Goal: Task Accomplishment & Management: Manage account settings

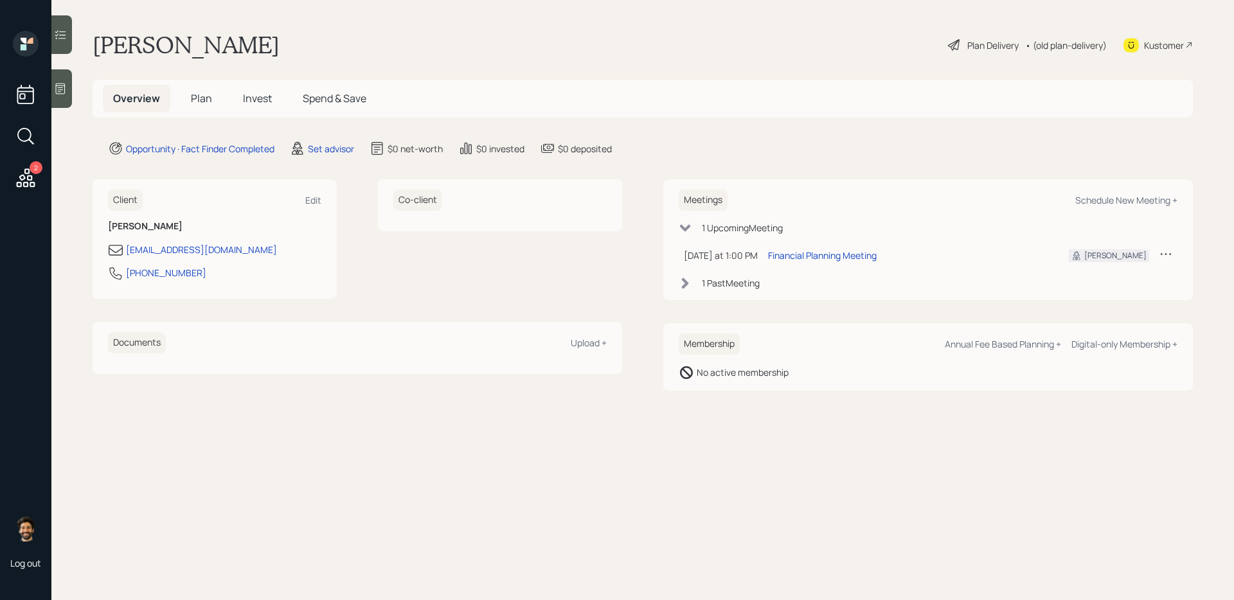
click at [26, 163] on div "2" at bounding box center [25, 138] width 23 height 110
click at [26, 172] on icon at bounding box center [25, 177] width 23 height 23
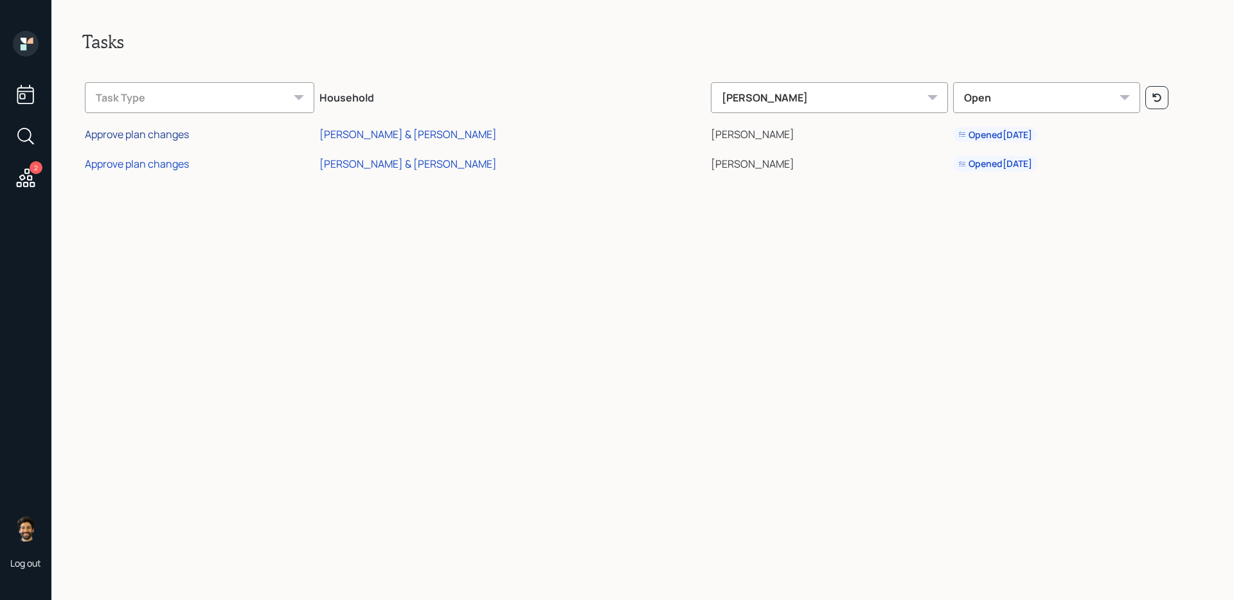
click at [147, 138] on div "Approve plan changes" at bounding box center [137, 134] width 104 height 14
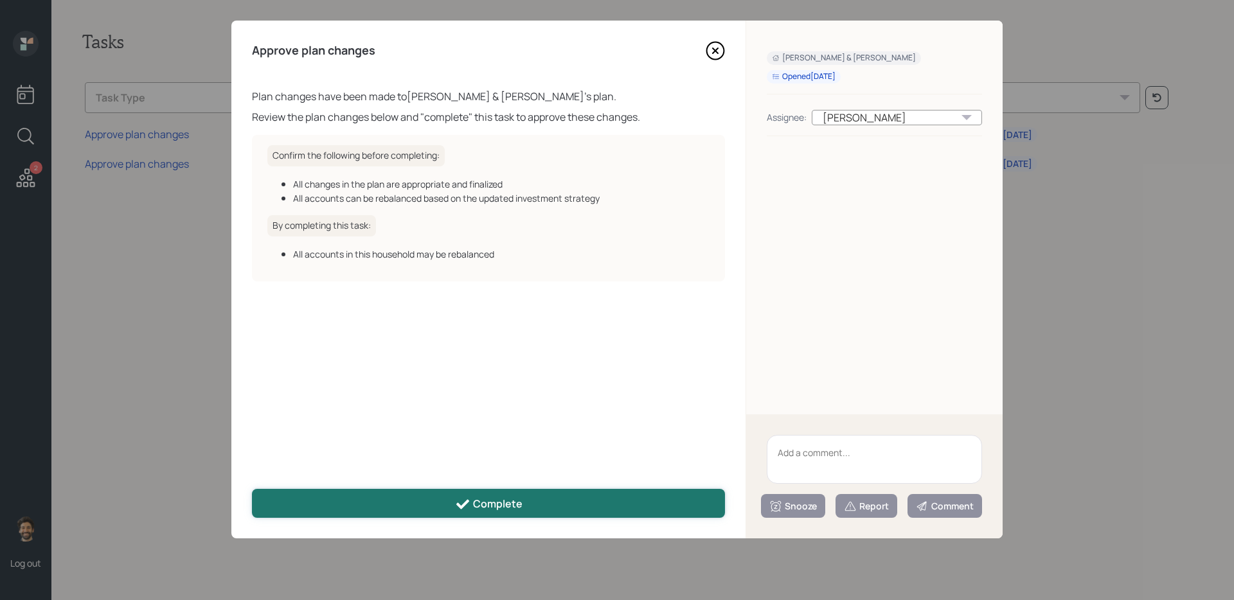
click at [502, 489] on div "Complete" at bounding box center [488, 504] width 67 height 15
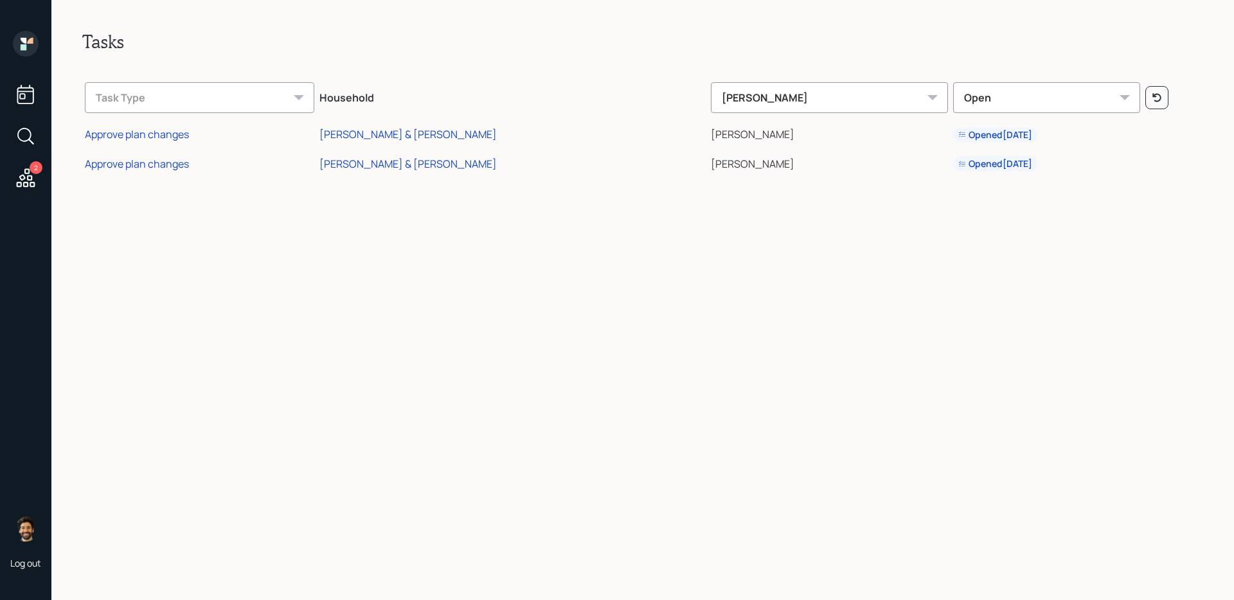
click at [159, 172] on td "Approve plan changes" at bounding box center [199, 162] width 235 height 30
click at [154, 166] on div "Approve plan changes" at bounding box center [137, 164] width 104 height 14
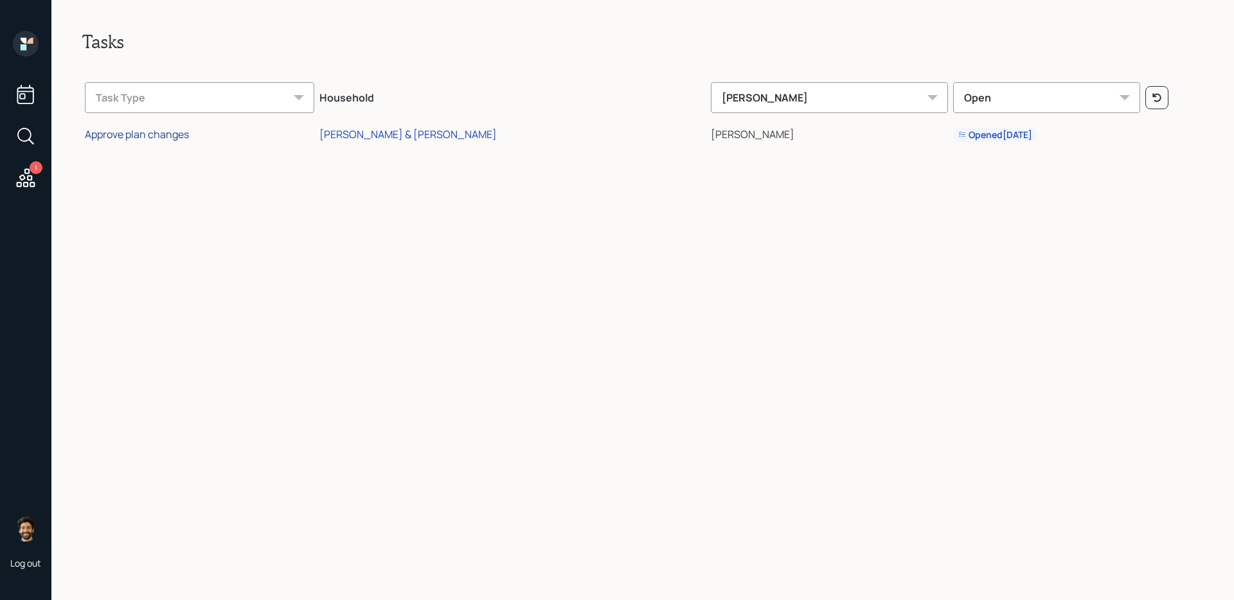
click at [182, 135] on div "Approve plan changes" at bounding box center [137, 134] width 104 height 14
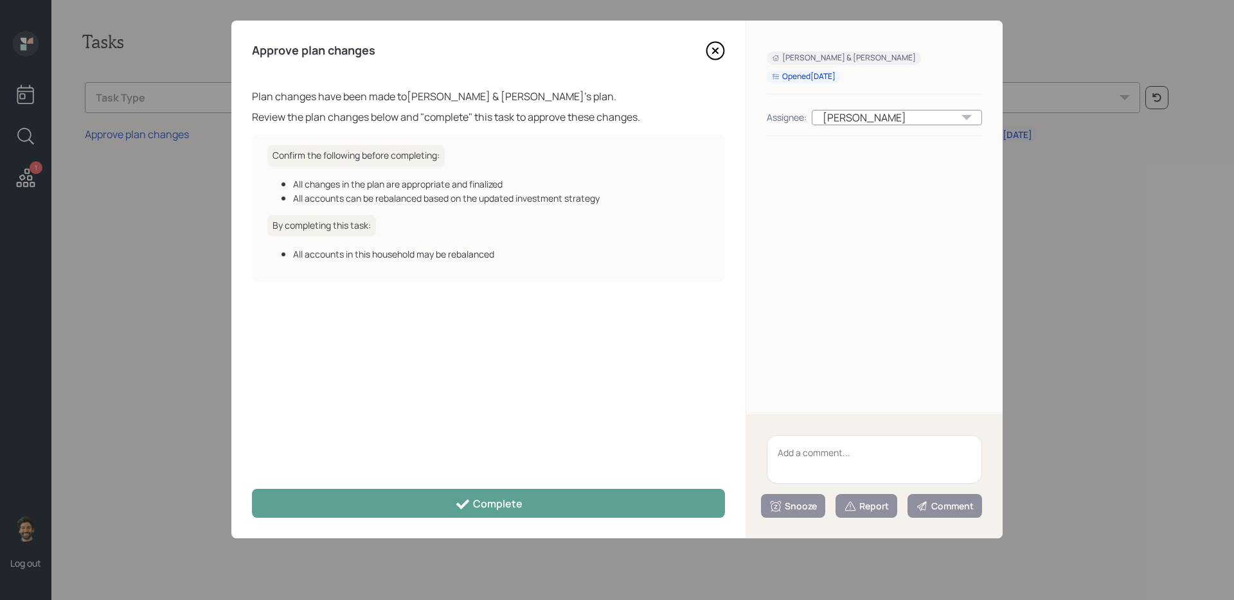
click at [420, 487] on div "Approve plan changes Plan changes have been made to Catherine & Steven Shoup 's…" at bounding box center [488, 280] width 514 height 518
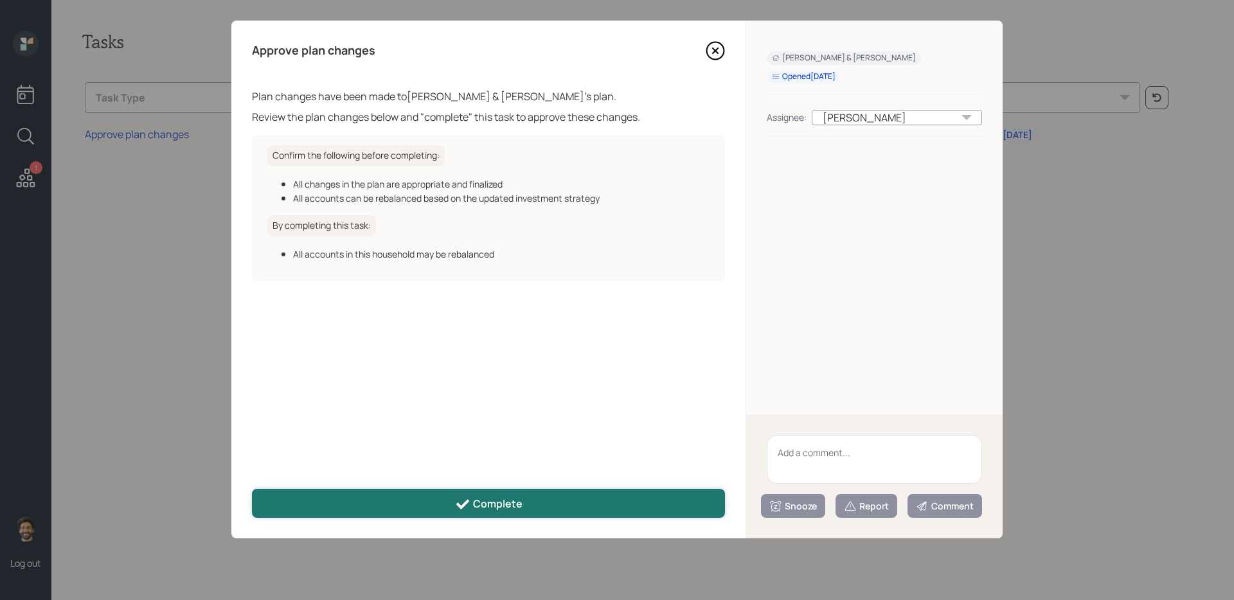
click at [424, 498] on button "Complete" at bounding box center [488, 503] width 473 height 29
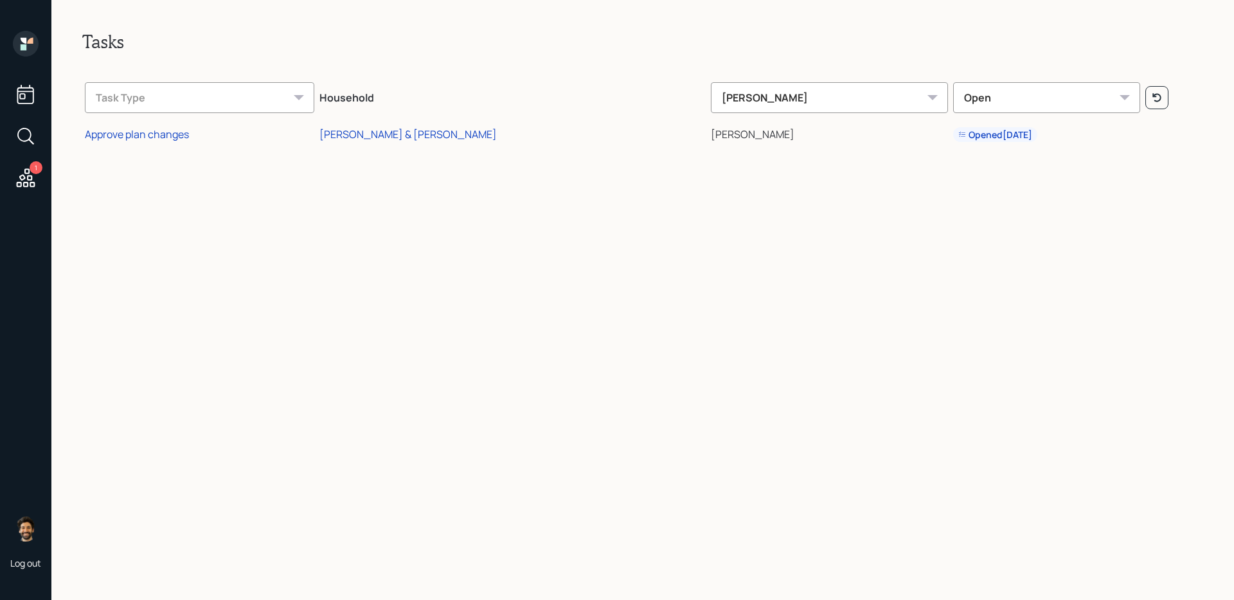
click at [19, 94] on icon at bounding box center [25, 94] width 17 height 19
click at [32, 53] on icon at bounding box center [26, 44] width 26 height 26
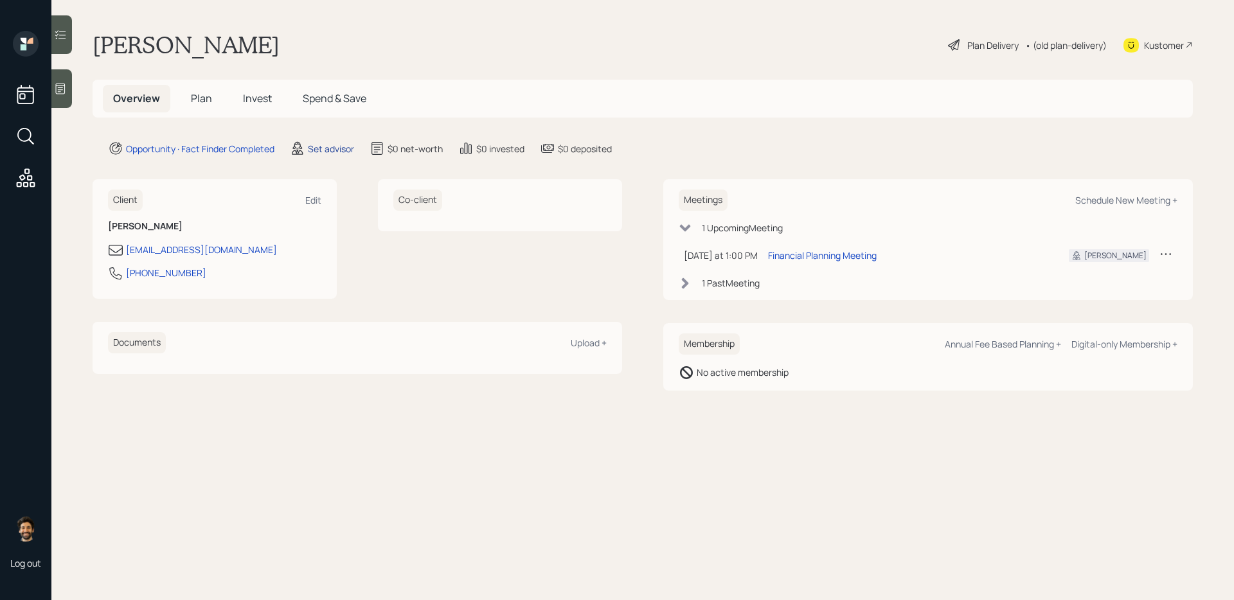
click at [324, 144] on div "Set advisor" at bounding box center [331, 148] width 46 height 13
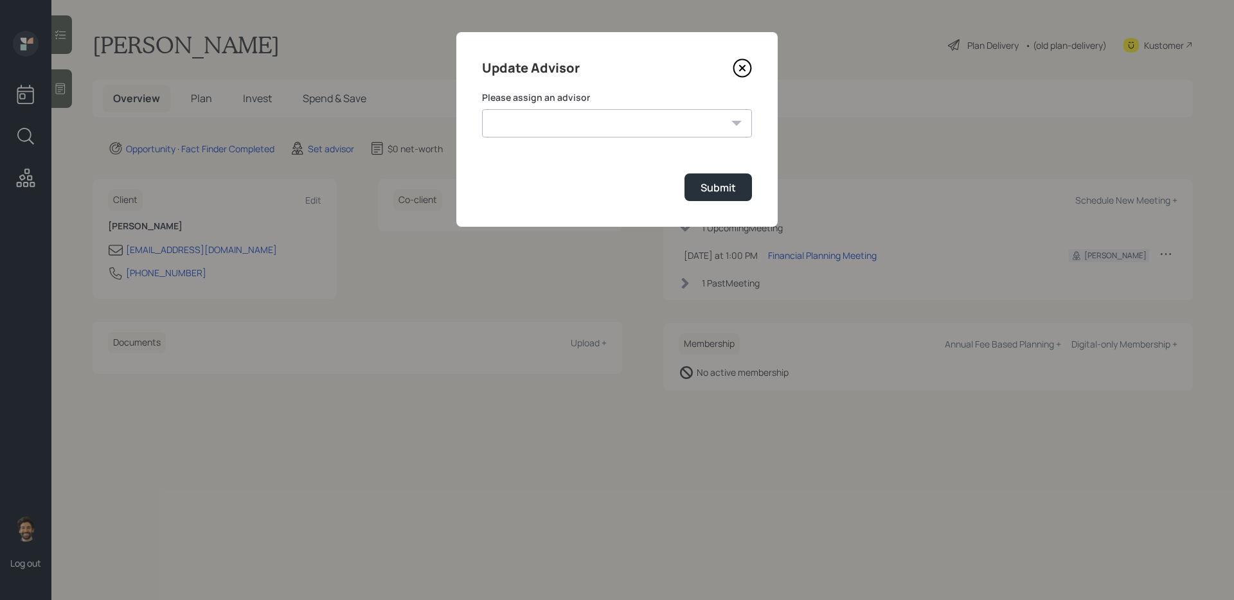
click at [530, 125] on select "Treva Nostdahl Jonah Coleman Tyler End Eric Schwartz Michael Russo Sami Boghos …" at bounding box center [617, 123] width 270 height 28
select select "f14b762f-c7c2-4b89-9227-8fa891345eea"
click at [482, 109] on select "Treva Nostdahl Jonah Coleman Tyler End Eric Schwartz Michael Russo Sami Boghos …" at bounding box center [617, 123] width 270 height 28
click at [725, 191] on div "Submit" at bounding box center [717, 188] width 35 height 14
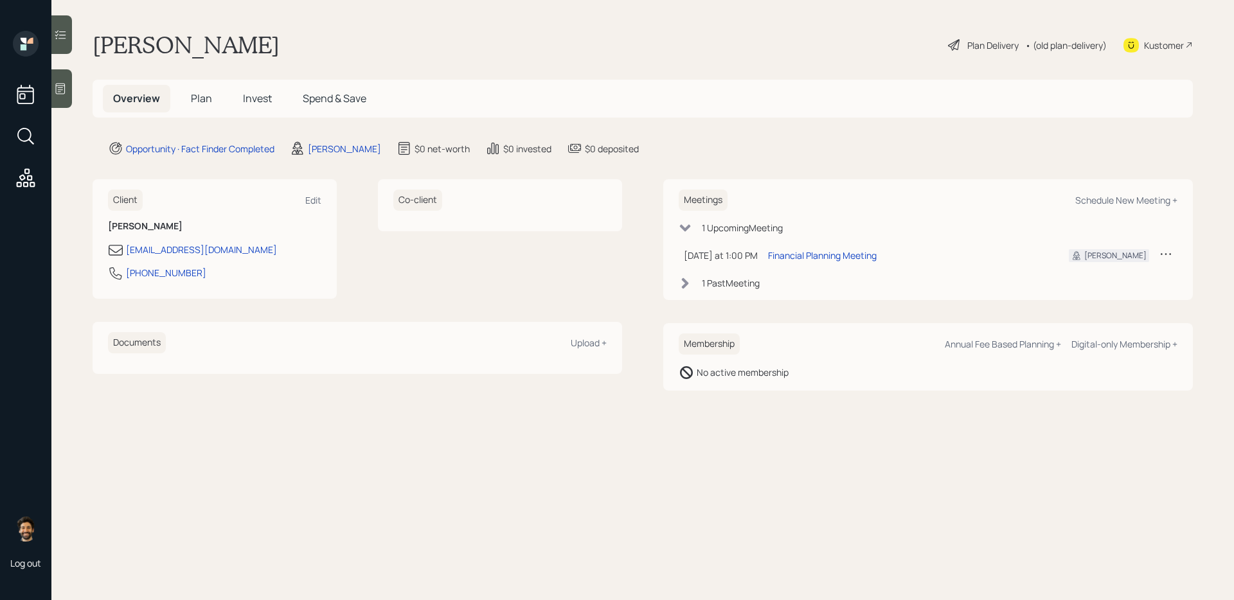
click at [199, 104] on span "Plan" at bounding box center [201, 98] width 21 height 14
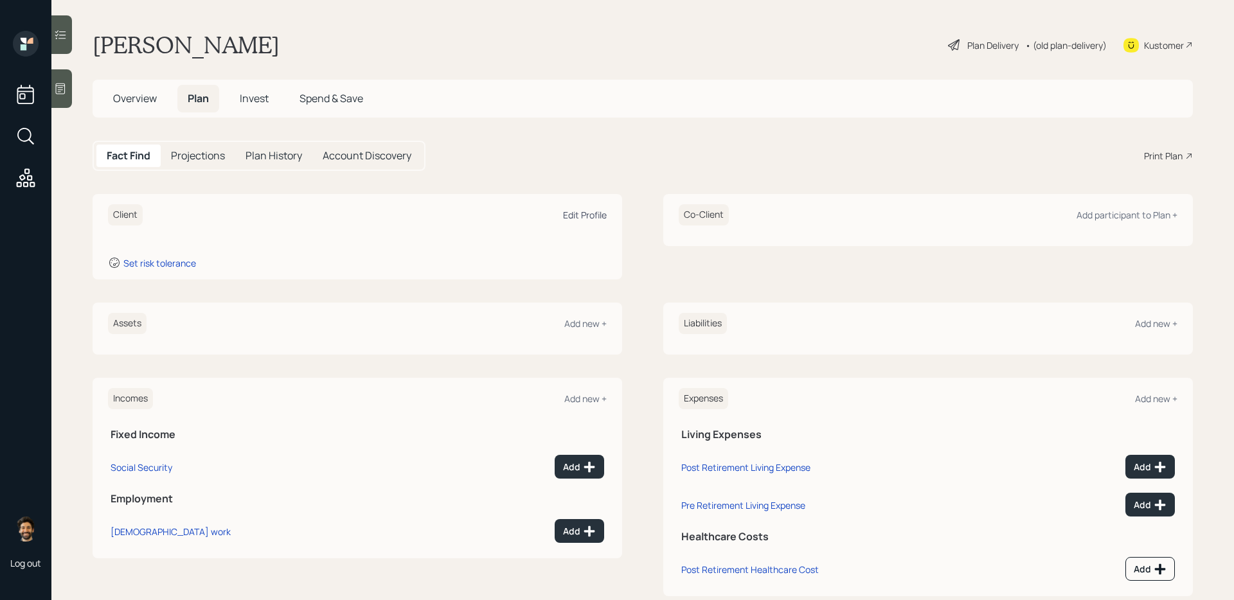
click at [587, 219] on div "Edit Profile" at bounding box center [585, 215] width 44 height 12
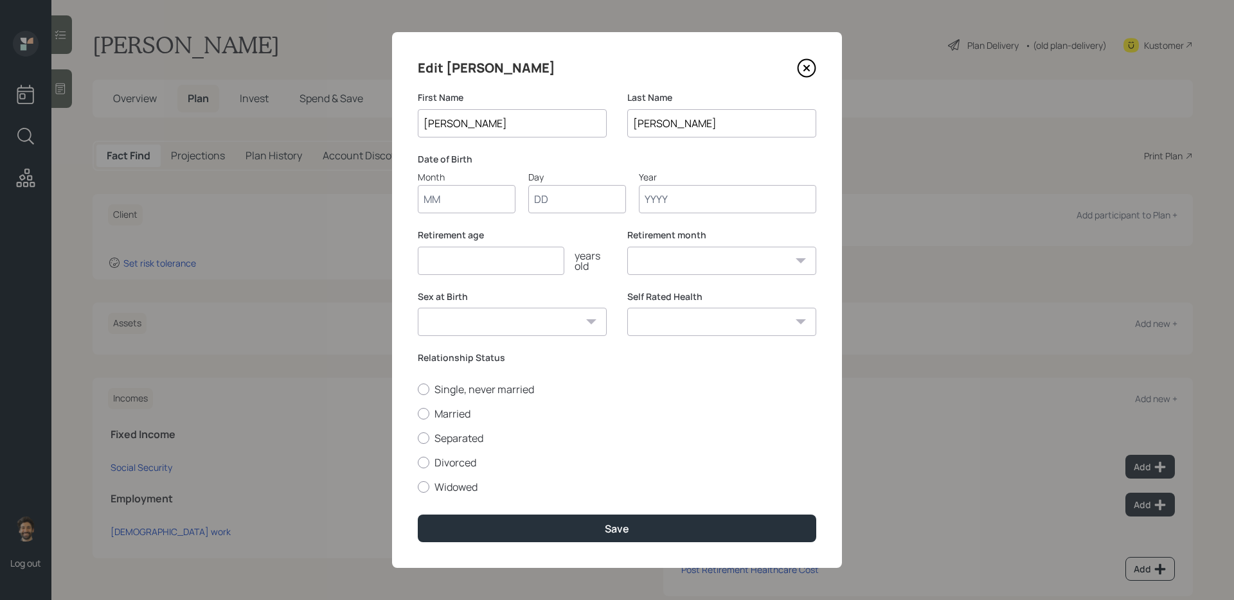
click at [481, 209] on input "Month" at bounding box center [467, 199] width 98 height 28
type input "02"
type input "0"
click at [458, 203] on input "02" at bounding box center [467, 199] width 98 height 28
type input "01"
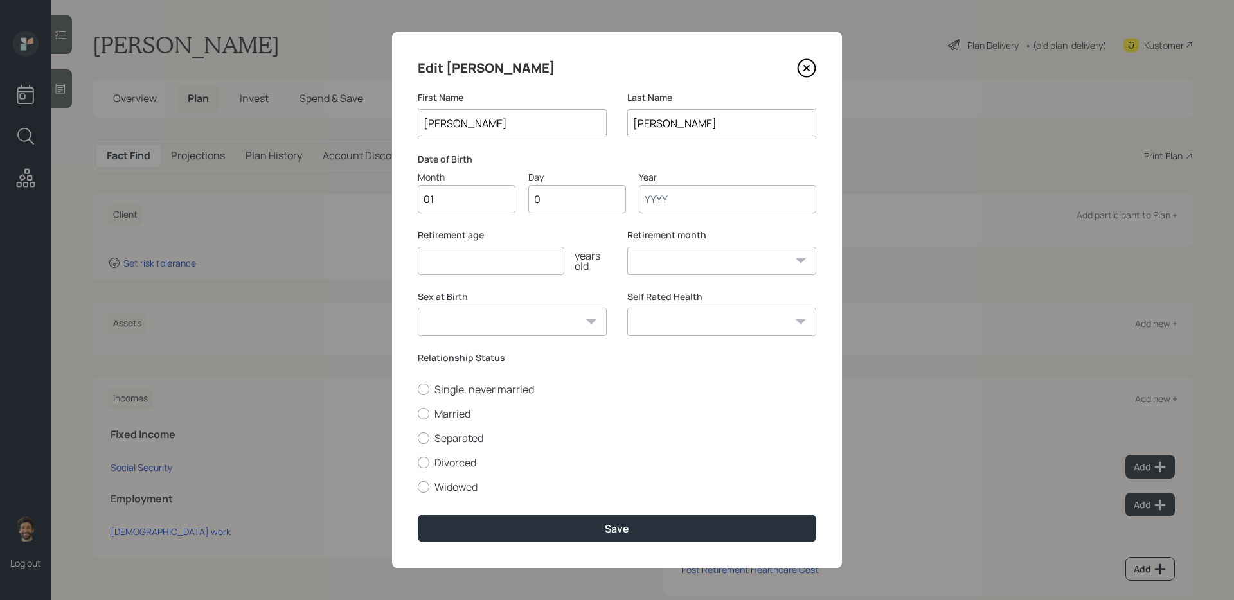
type input "01"
type input "1950"
select select "1"
type input "1950"
click at [447, 263] on input "number" at bounding box center [491, 261] width 147 height 28
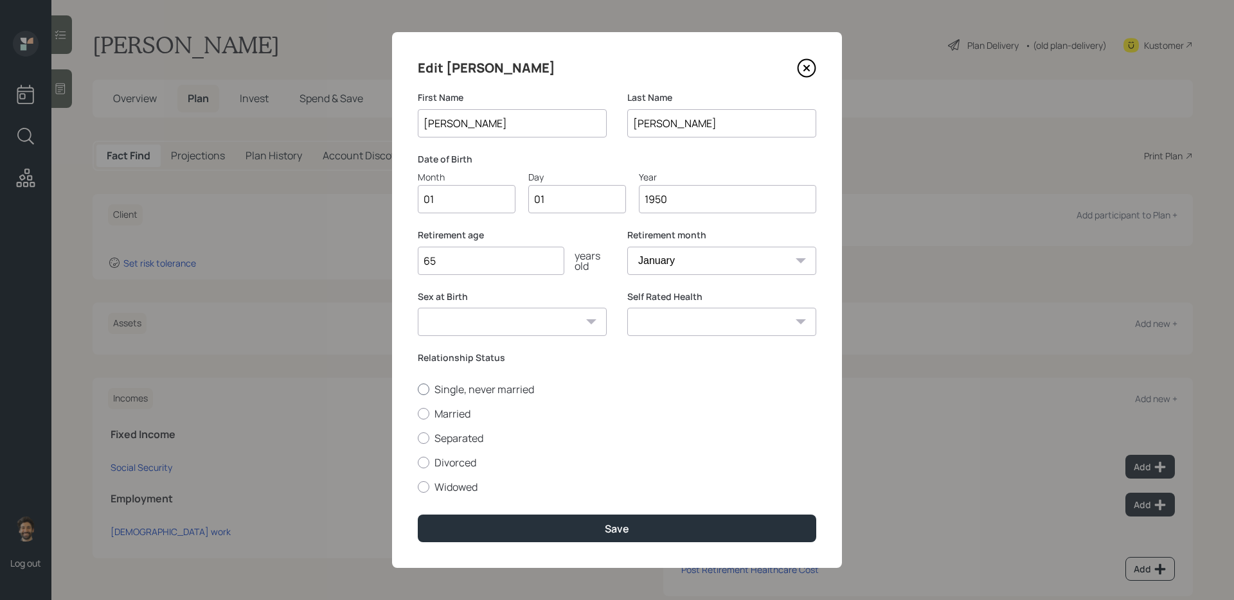
type input "65"
click at [443, 393] on label "Single, never married" at bounding box center [617, 389] width 398 height 14
click at [418, 389] on input "Single, never married" at bounding box center [417, 389] width 1 height 1
radio input "true"
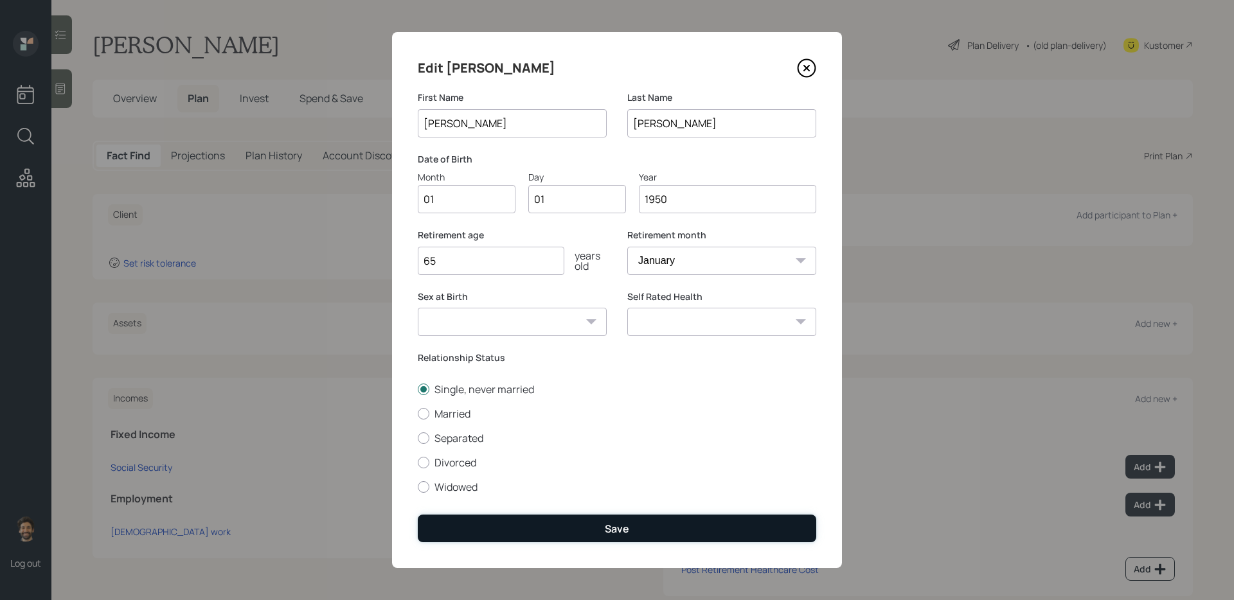
click at [447, 525] on button "Save" at bounding box center [617, 529] width 398 height 28
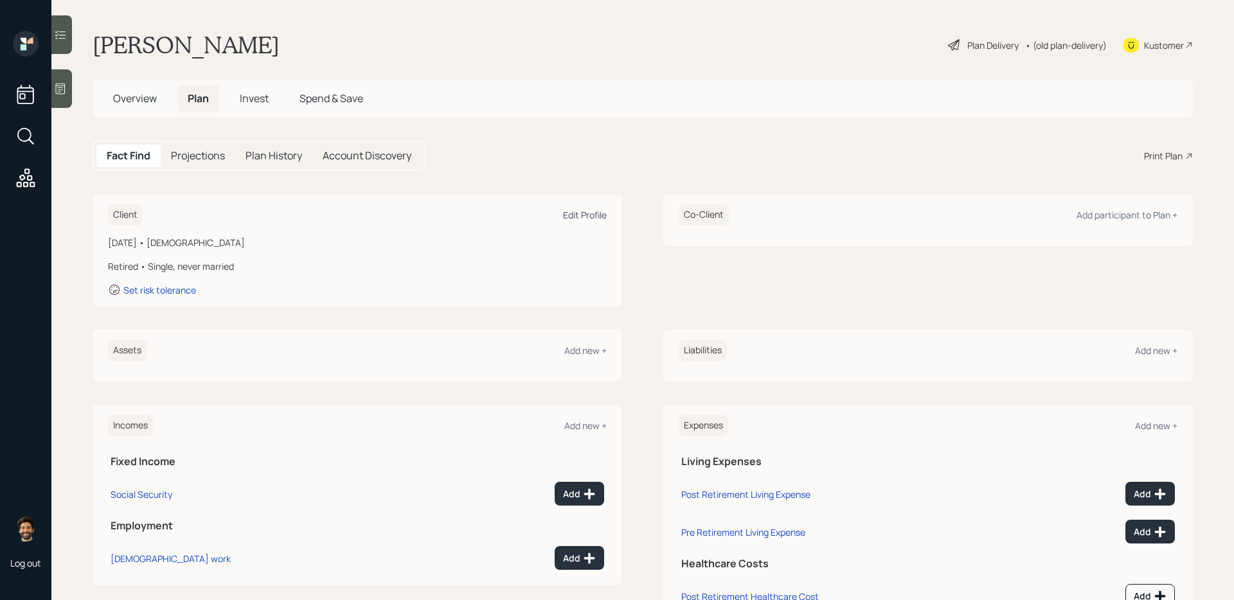
click at [587, 214] on div "Edit Profile" at bounding box center [585, 215] width 44 height 12
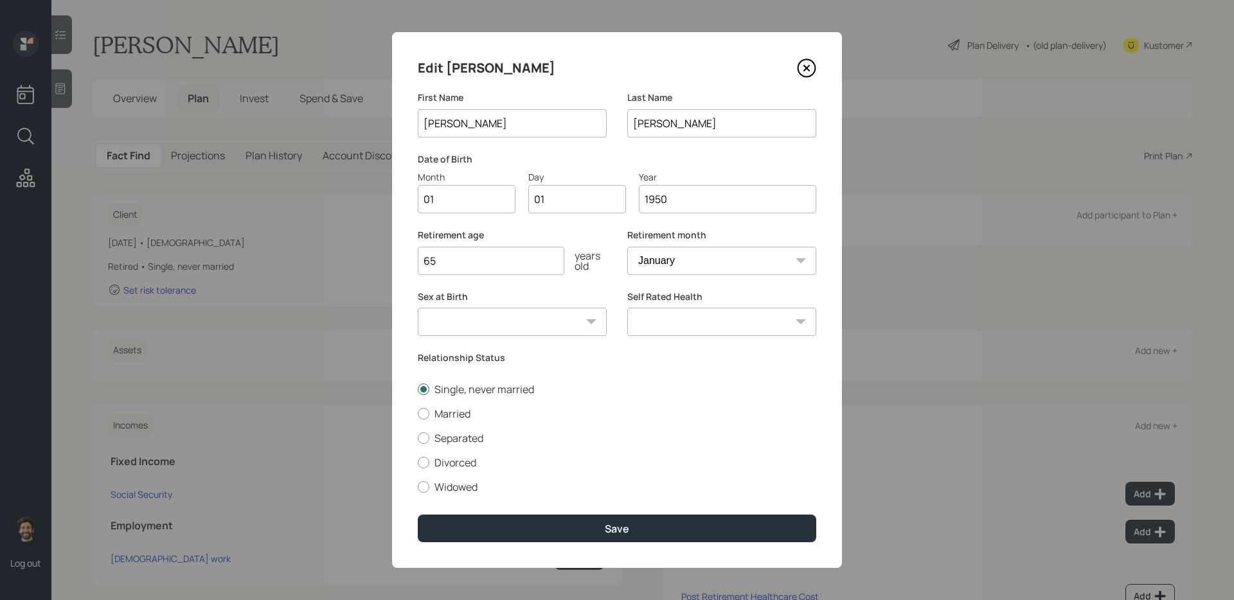
click at [686, 203] on input "1950" at bounding box center [727, 199] width 177 height 28
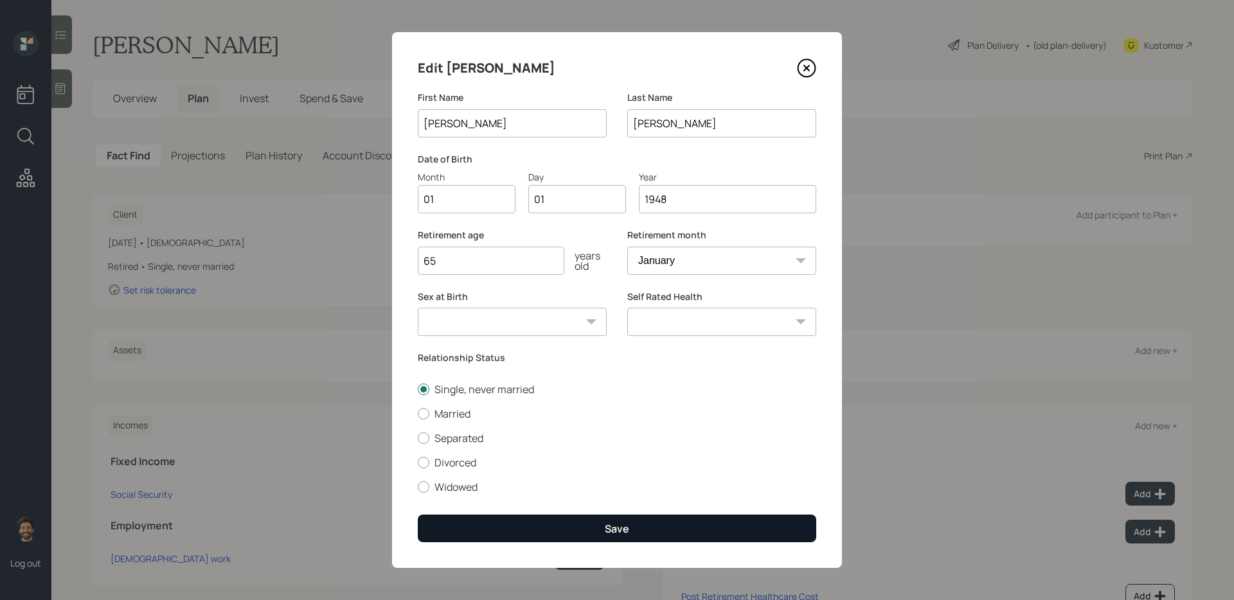
type input "1948"
click at [549, 529] on button "Save" at bounding box center [617, 529] width 398 height 28
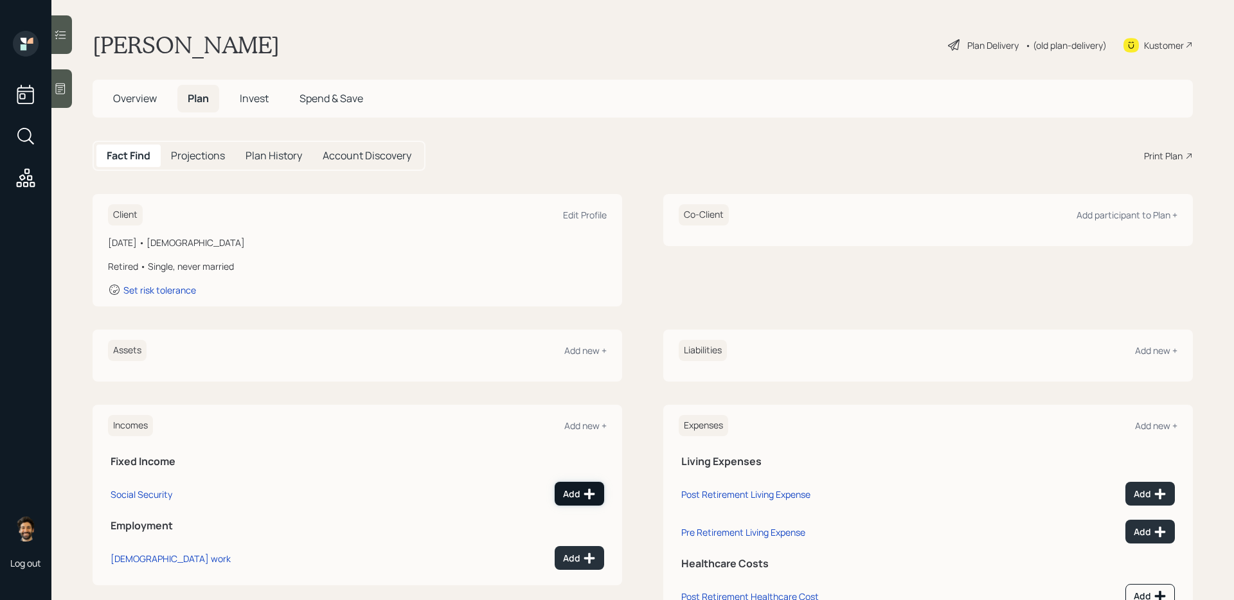
click at [580, 485] on button "Add" at bounding box center [579, 494] width 49 height 24
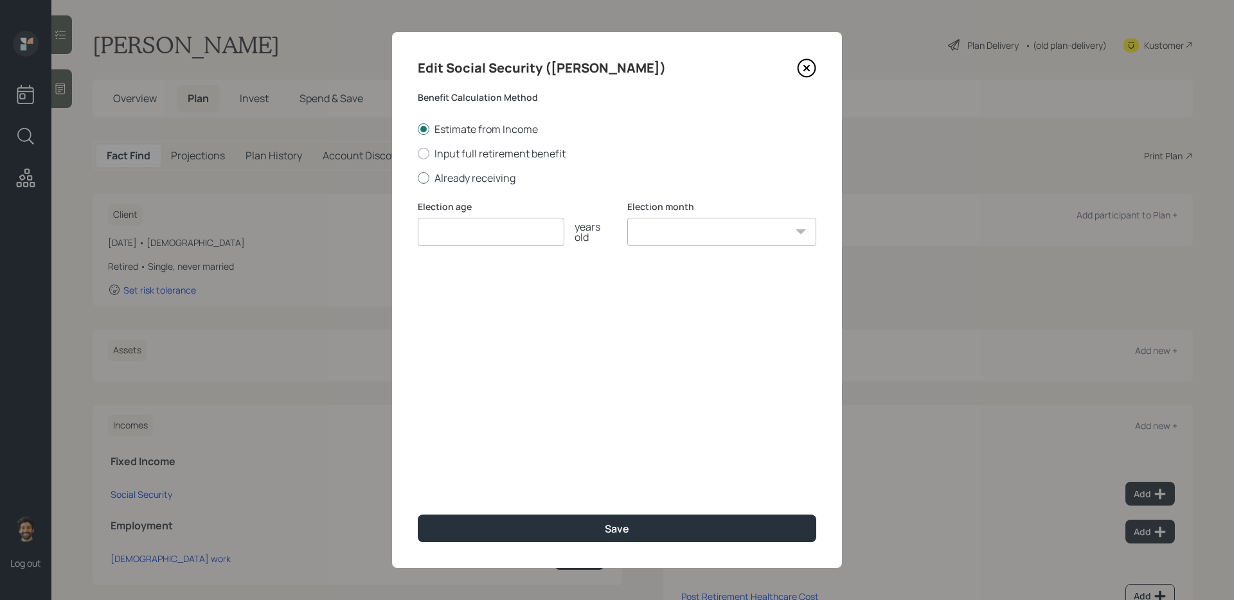
click at [435, 184] on label "Already receiving" at bounding box center [617, 178] width 398 height 14
click at [418, 178] on input "Already receiving" at bounding box center [417, 177] width 1 height 1
radio input "true"
click at [461, 296] on input "$" at bounding box center [617, 294] width 398 height 28
type input "$ 2,600"
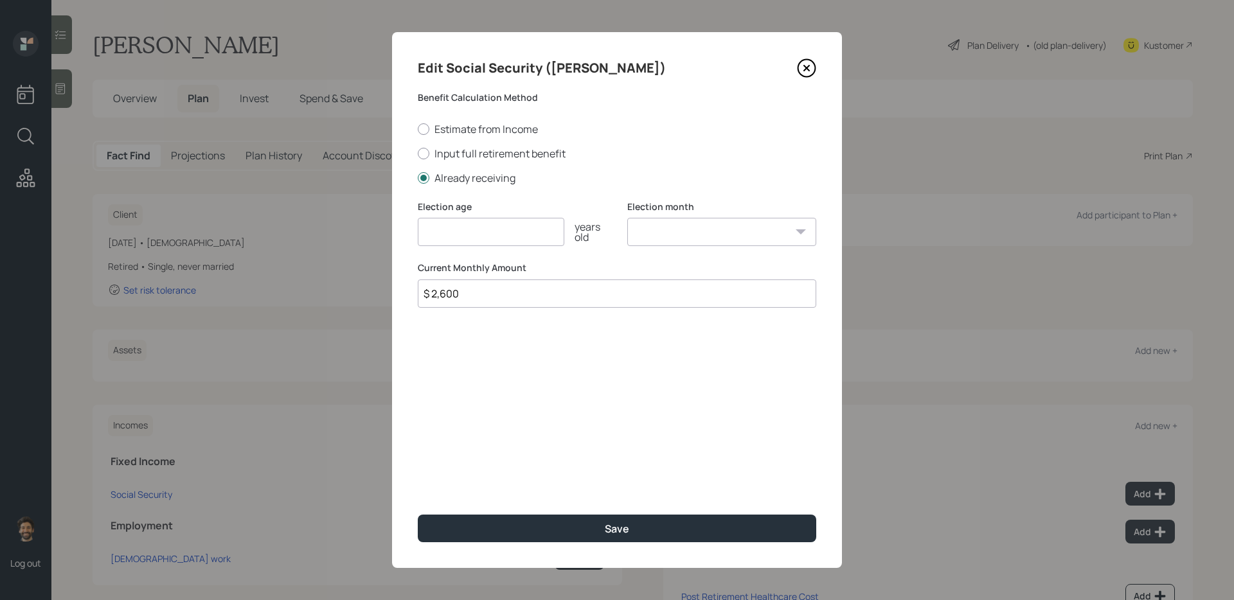
click at [479, 236] on input "number" at bounding box center [491, 232] width 147 height 28
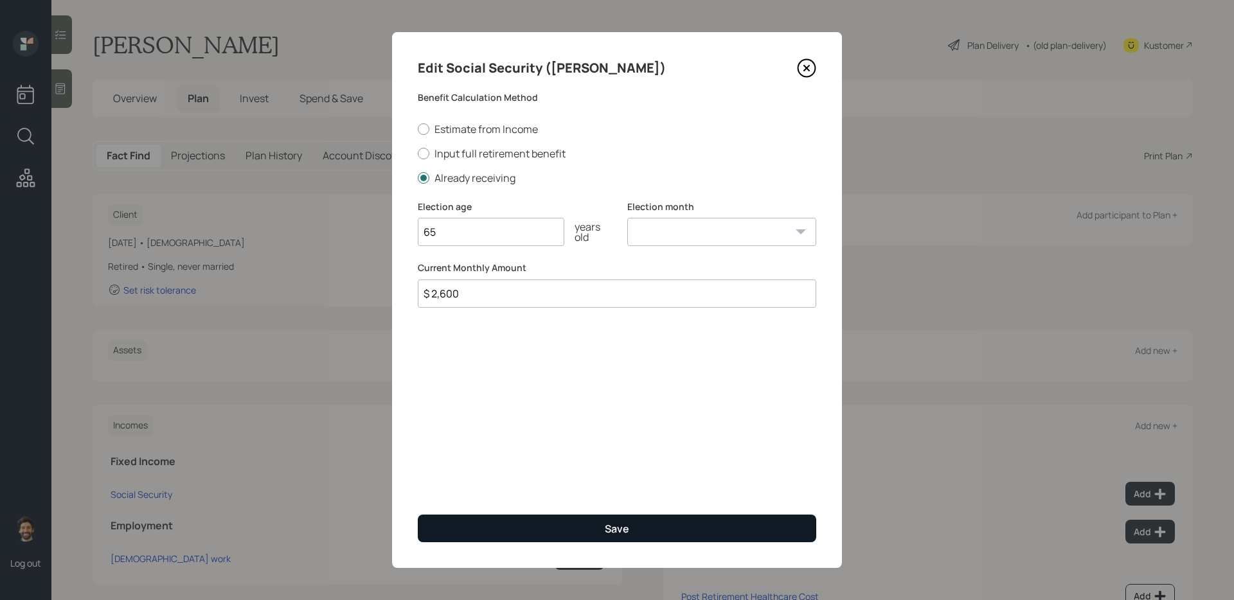
type input "65"
click at [464, 526] on button "Save" at bounding box center [617, 529] width 398 height 28
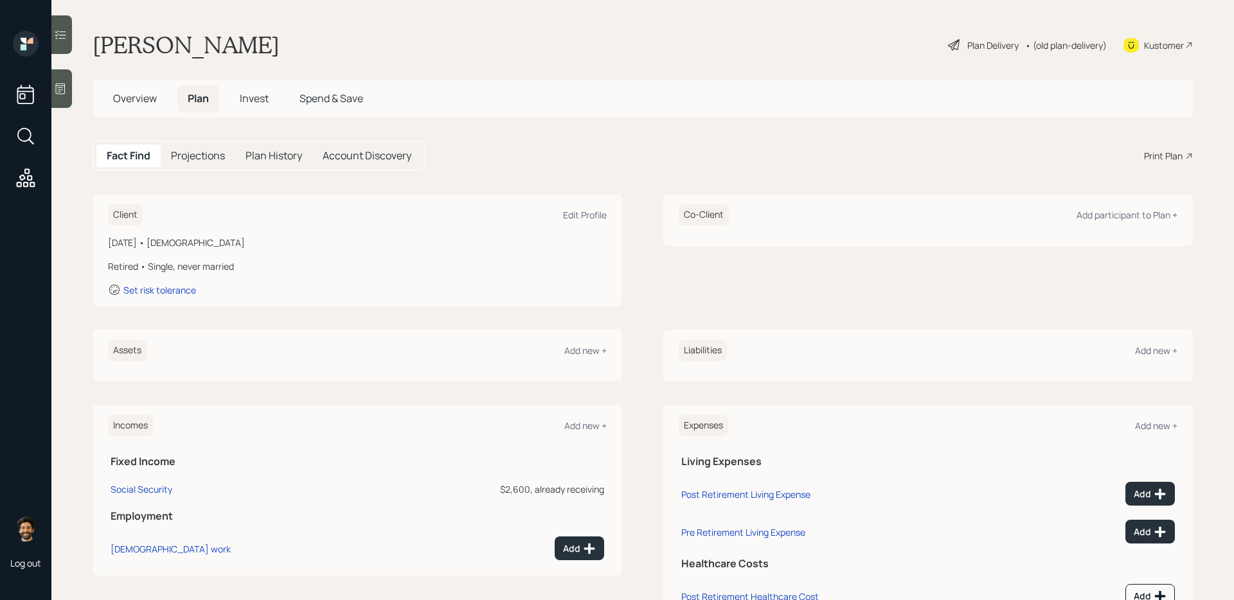
scroll to position [54, 0]
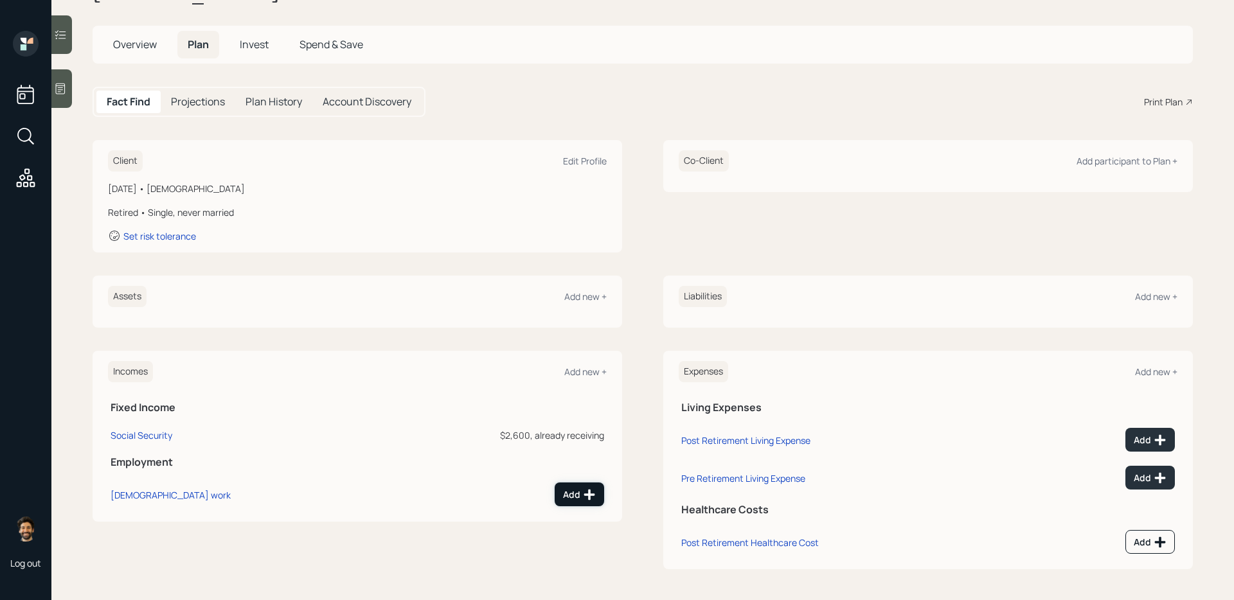
click at [577, 495] on div "Add" at bounding box center [579, 494] width 33 height 13
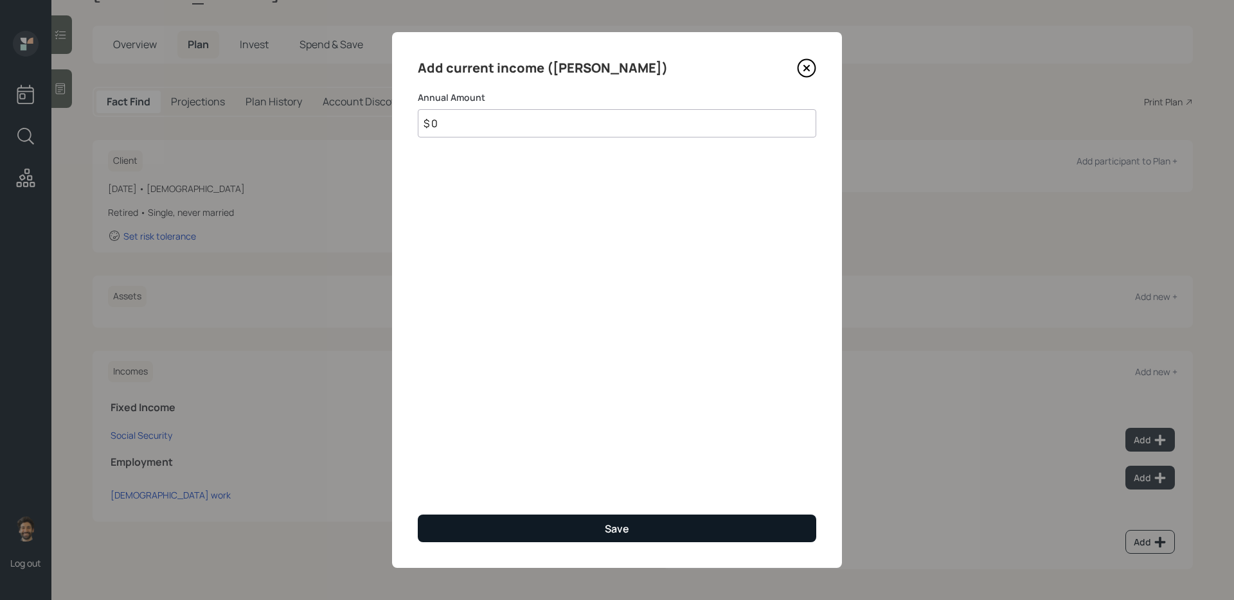
type input "$ 0"
click at [527, 526] on button "Save" at bounding box center [617, 529] width 398 height 28
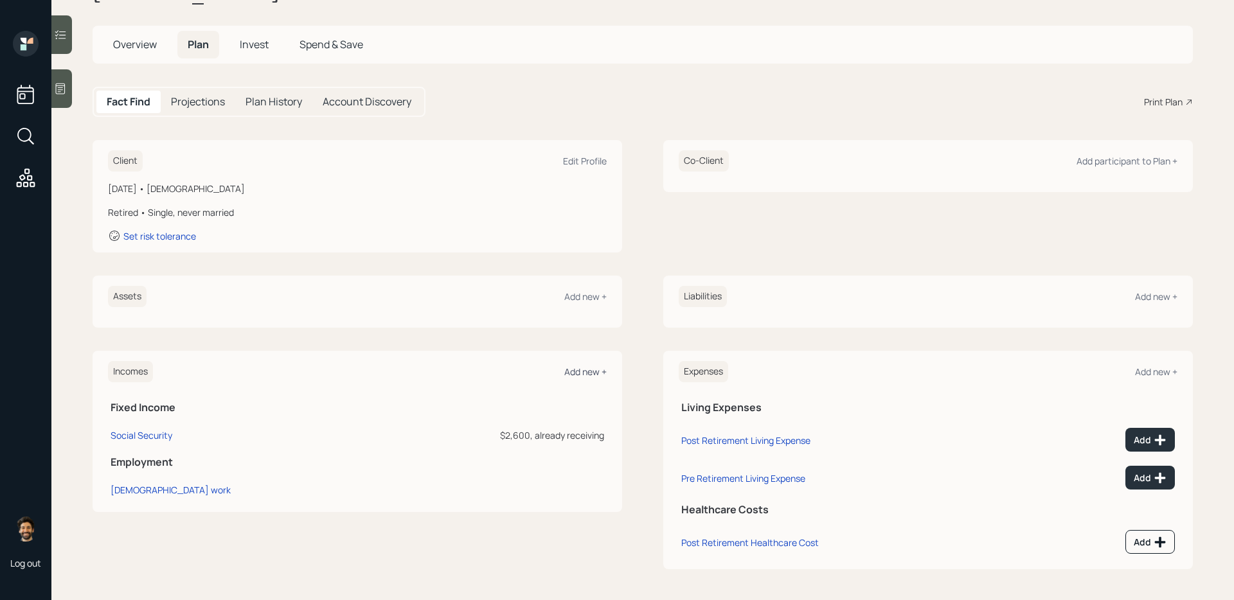
click at [582, 369] on div "Add new +" at bounding box center [585, 372] width 42 height 12
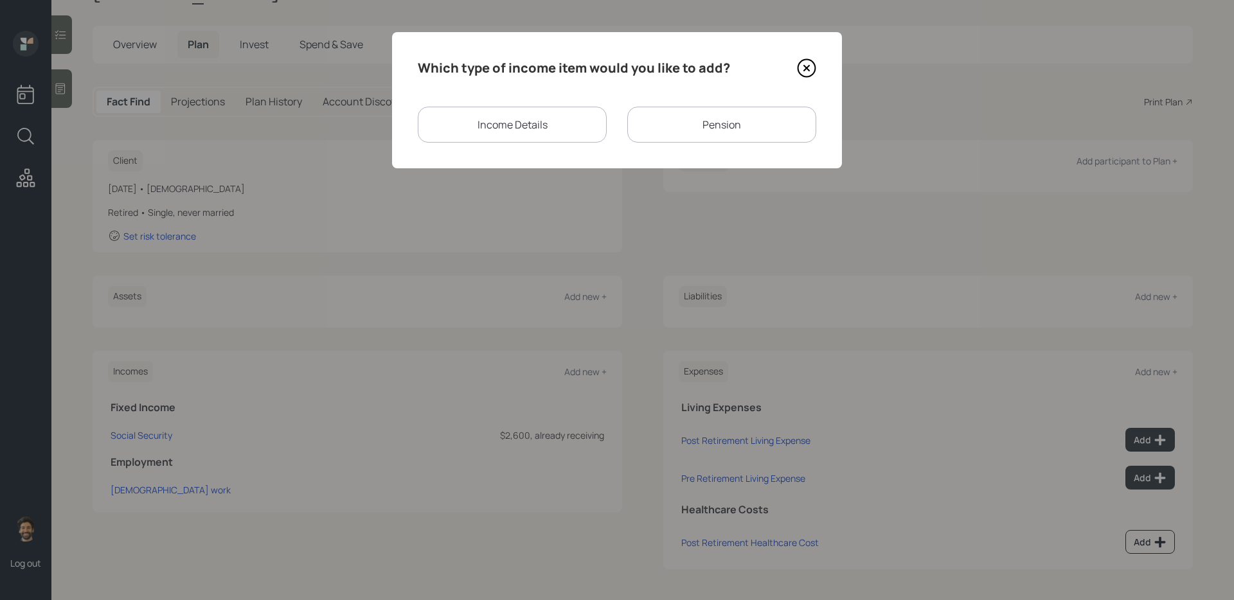
click at [654, 135] on div "Pension" at bounding box center [721, 125] width 189 height 36
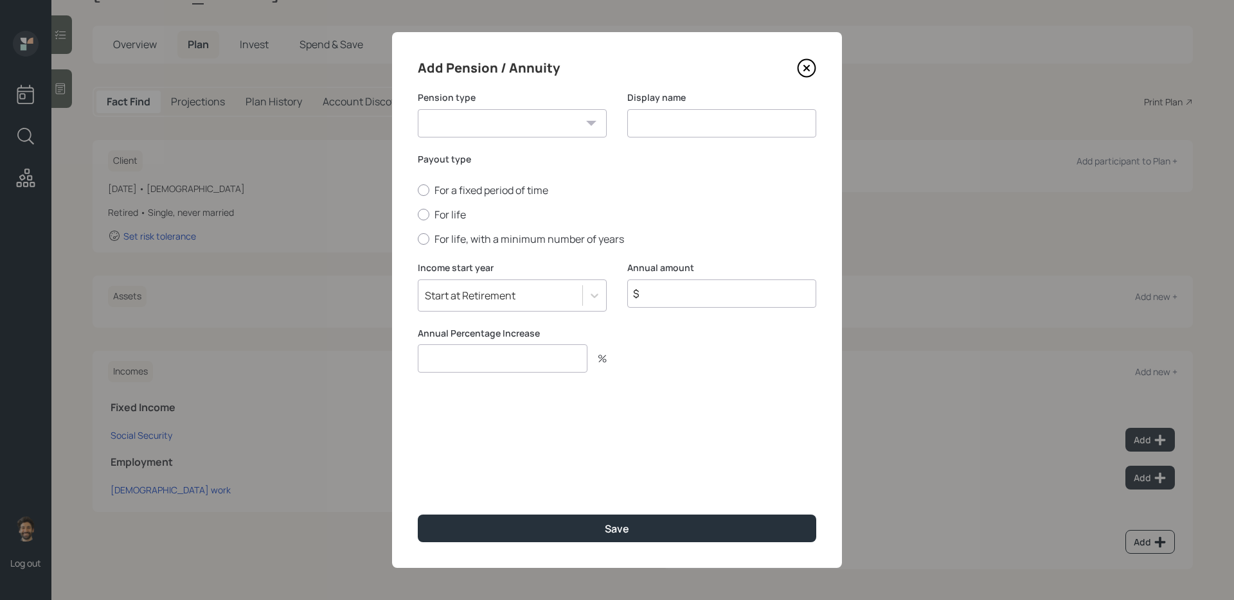
click at [524, 118] on select "Pension Annuity" at bounding box center [512, 123] width 189 height 28
select select "pension"
click at [418, 109] on select "Pension Annuity" at bounding box center [512, 123] width 189 height 28
click at [657, 129] on input at bounding box center [721, 123] width 189 height 28
type input "Pension / VA Disability"
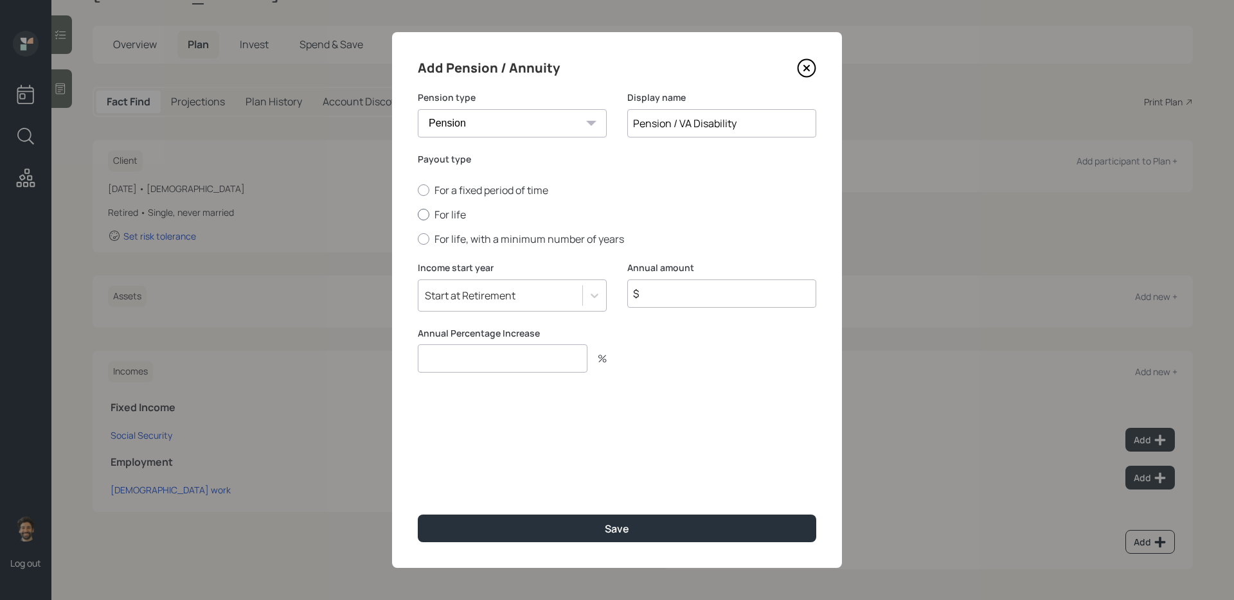
click at [445, 215] on label "For life" at bounding box center [617, 215] width 398 height 14
click at [418, 215] on input "For life" at bounding box center [417, 215] width 1 height 1
radio input "true"
click at [463, 298] on div "Start at Retirement" at bounding box center [470, 296] width 91 height 14
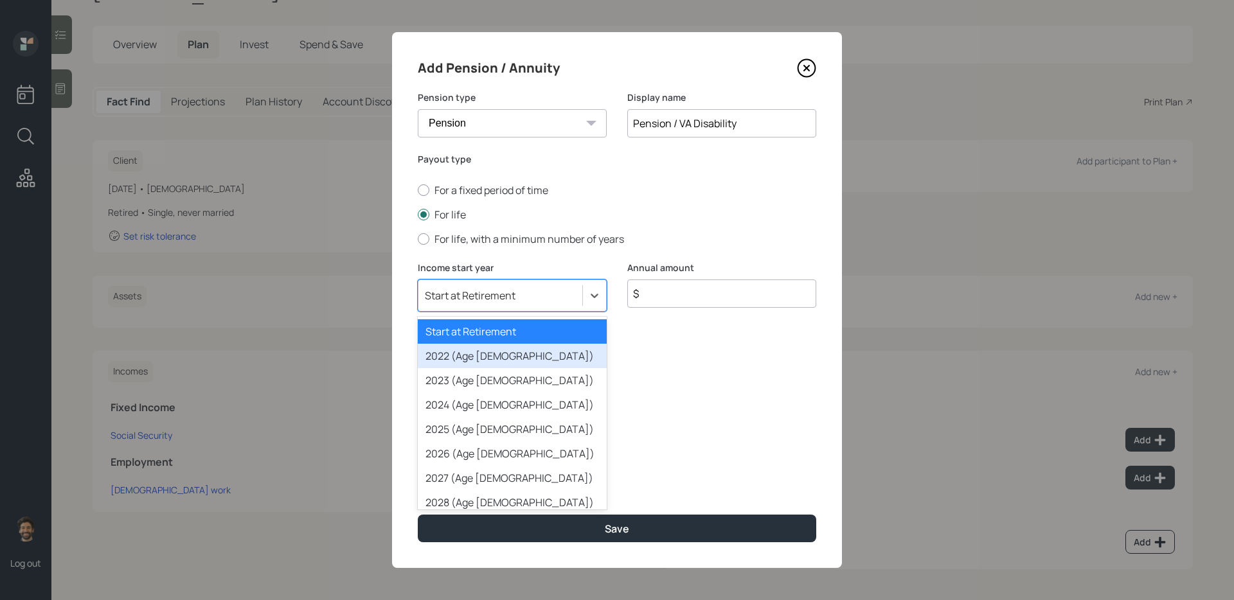
click at [467, 353] on div "2022 (Age 74)" at bounding box center [512, 356] width 189 height 24
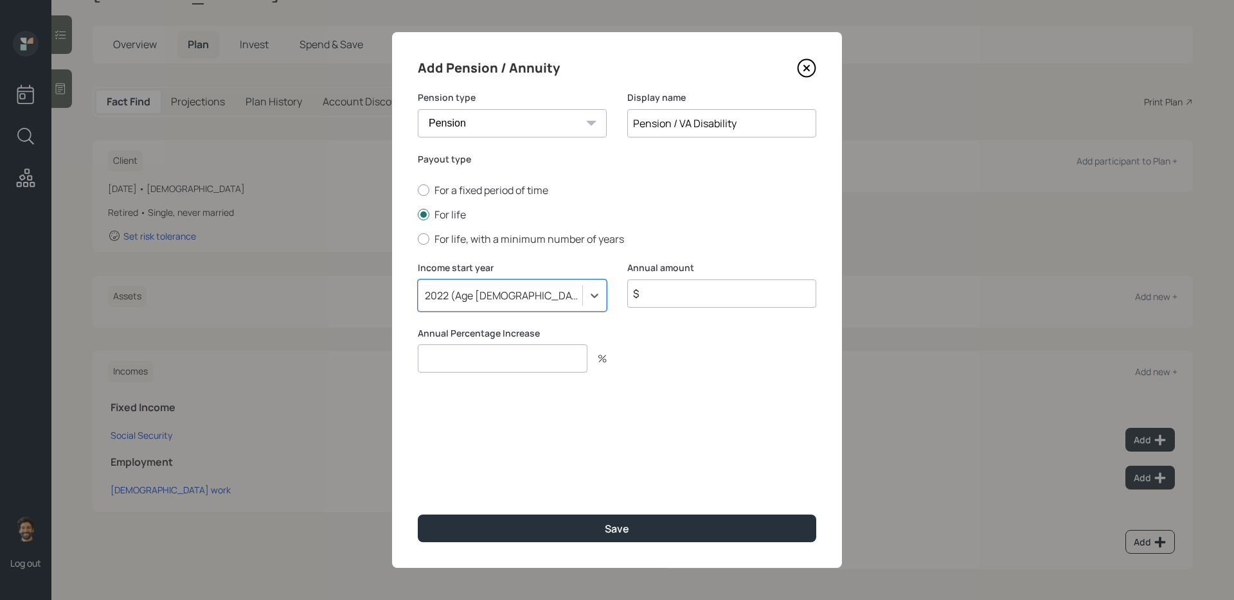
click at [671, 301] on input "$" at bounding box center [721, 294] width 189 height 28
type input "$ 20,256"
click at [529, 360] on input "number" at bounding box center [503, 358] width 170 height 28
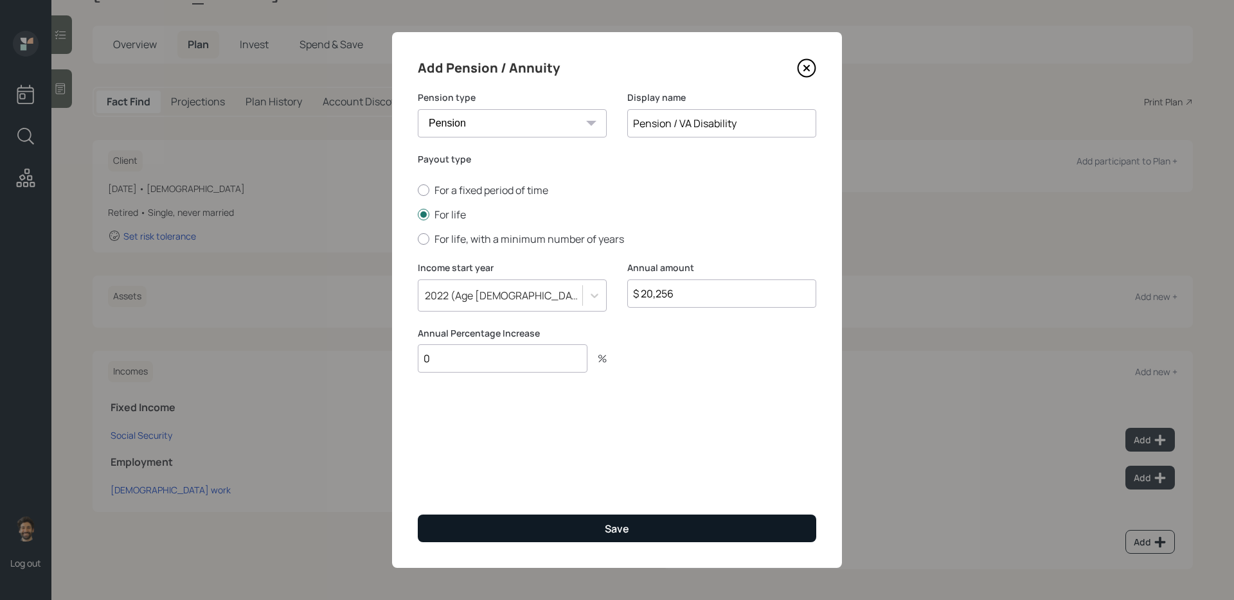
type input "0"
click at [541, 529] on button "Save" at bounding box center [617, 529] width 398 height 28
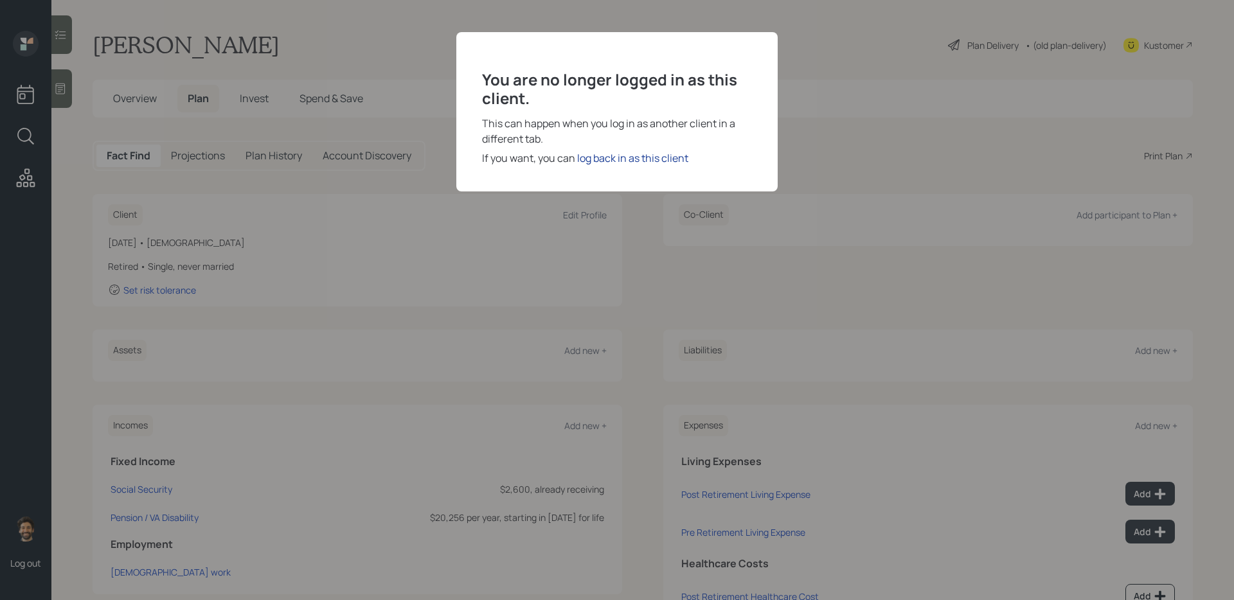
click at [600, 161] on div "log back in as this client" at bounding box center [632, 157] width 111 height 15
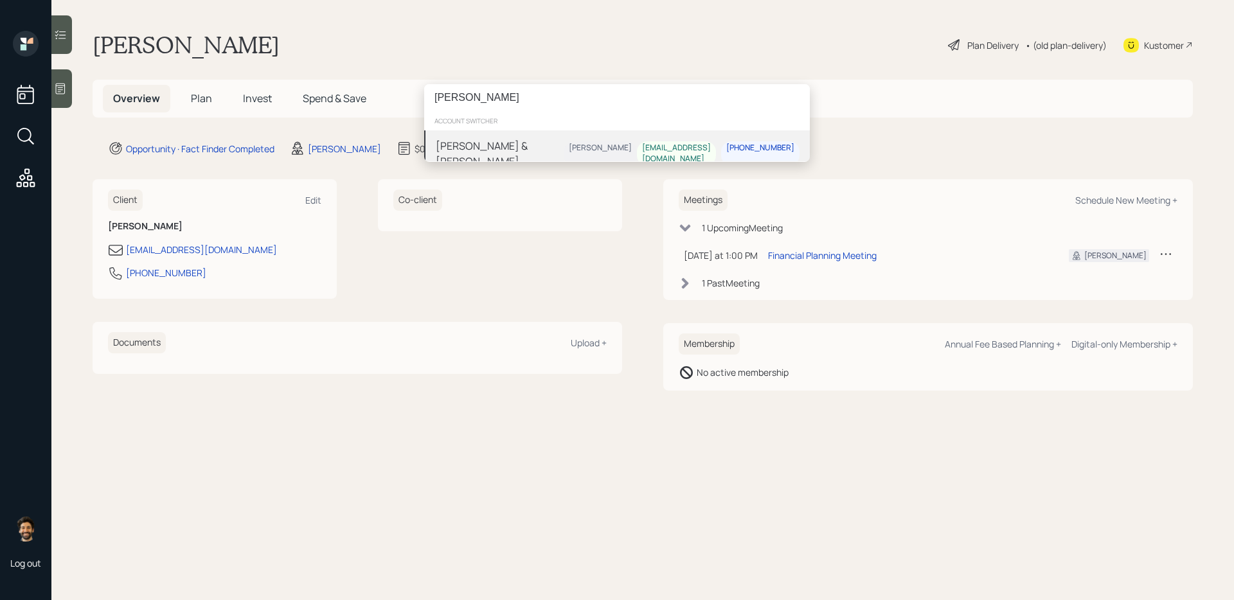
type input "harry turkette"
click at [458, 145] on div "[PERSON_NAME] & [PERSON_NAME]" at bounding box center [500, 153] width 128 height 31
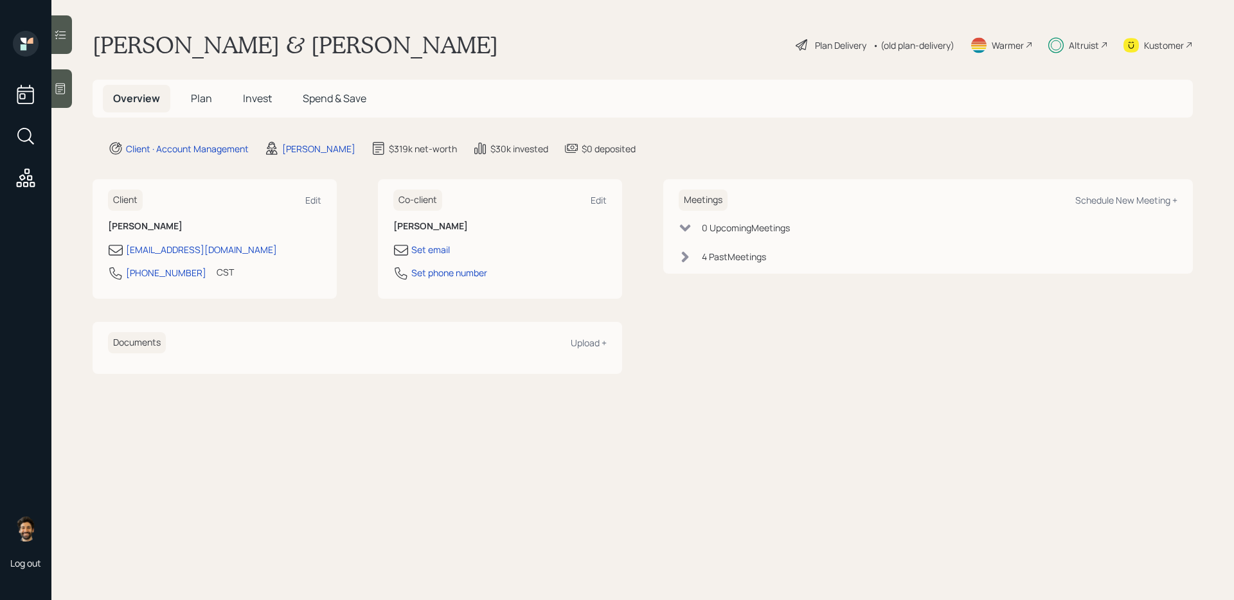
click at [264, 101] on span "Invest" at bounding box center [257, 98] width 29 height 14
